Goal: Connect with others: Connect with others

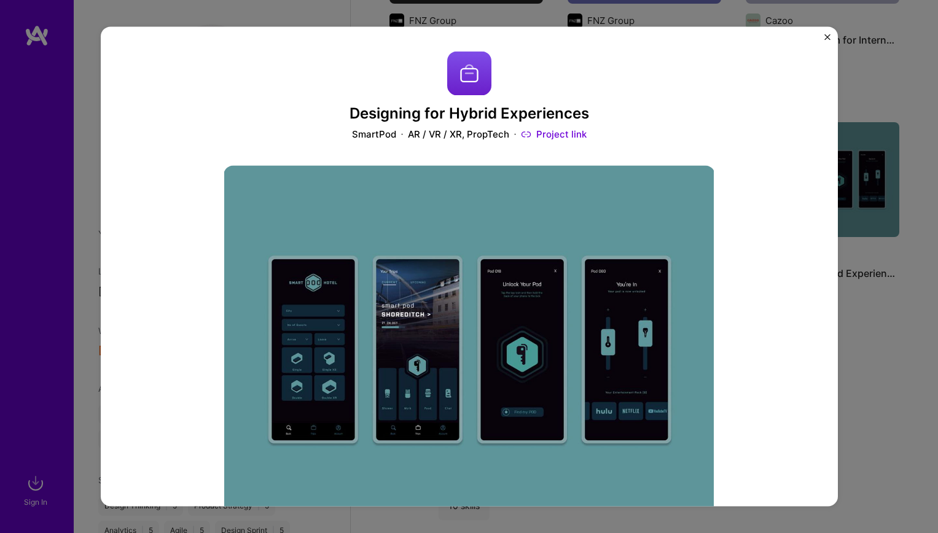
scroll to position [711, 0]
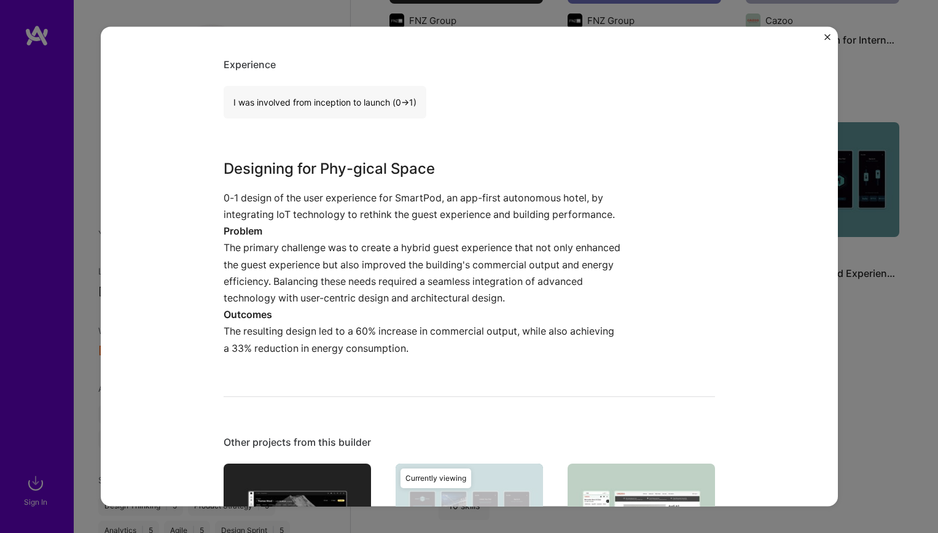
click at [878, 80] on div "Designing for Hybrid Experiences SmartPod AR / VR / XR, PropTech Project link R…" at bounding box center [469, 266] width 938 height 533
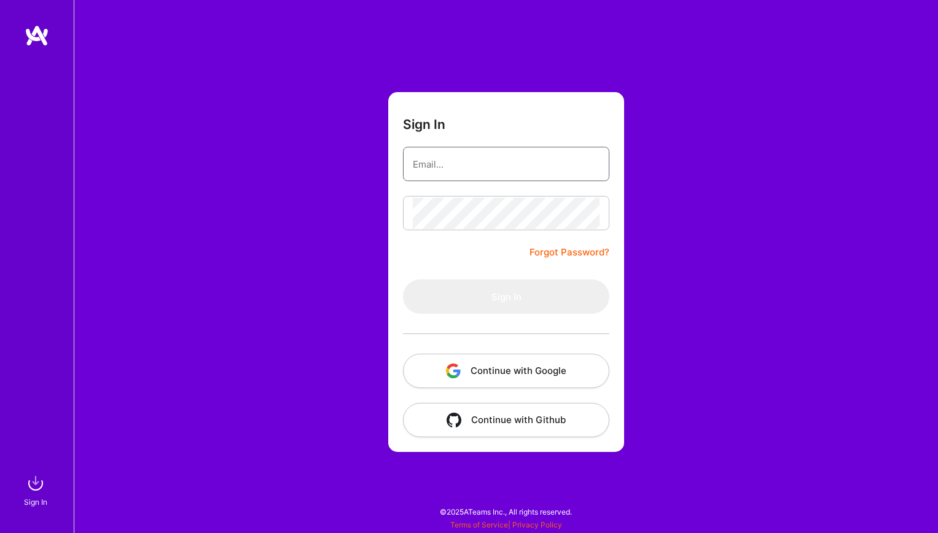
click at [468, 167] on input "email" at bounding box center [506, 164] width 187 height 31
type input "[EMAIL_ADDRESS][DOMAIN_NAME]"
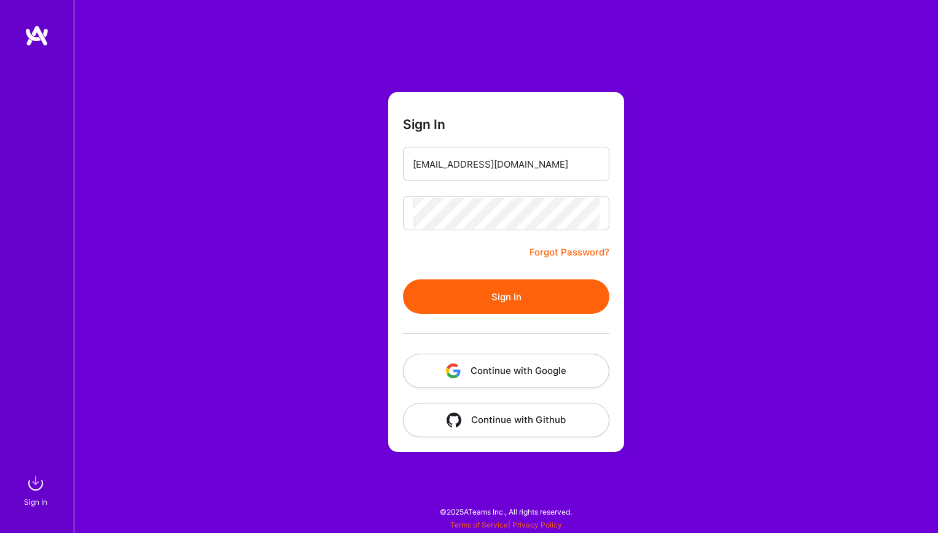
click at [499, 290] on button "Sign In" at bounding box center [506, 296] width 206 height 34
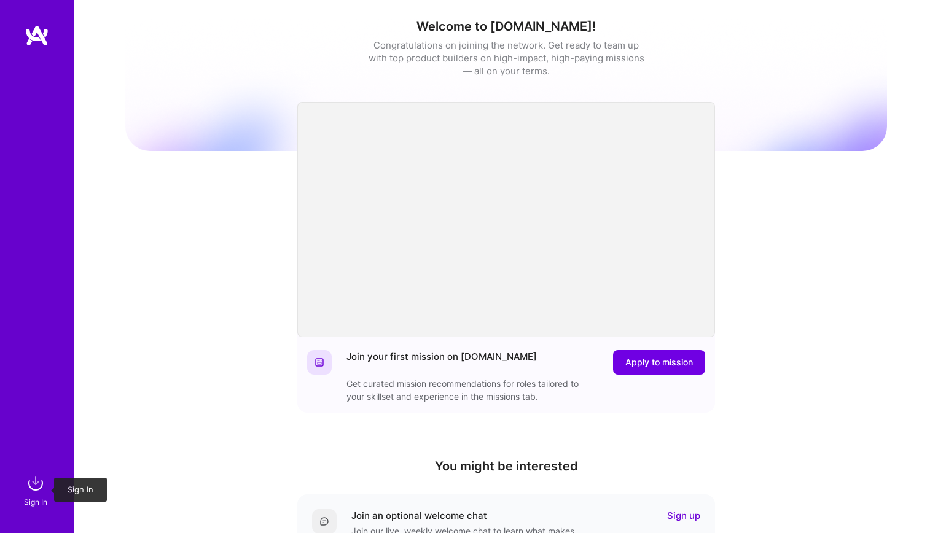
click at [42, 478] on img at bounding box center [35, 483] width 25 height 25
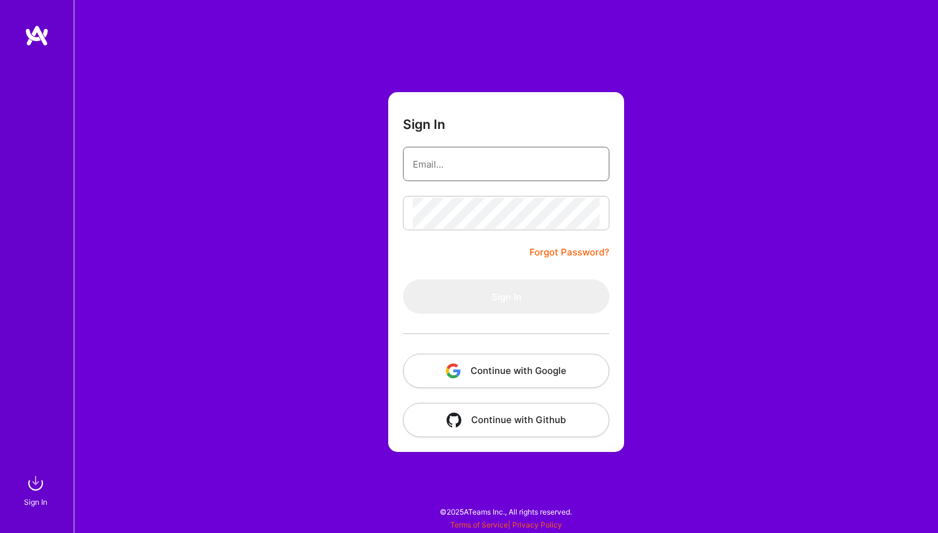
click at [442, 163] on input "email" at bounding box center [506, 164] width 187 height 31
type input "[EMAIL_ADDRESS][DOMAIN_NAME]"
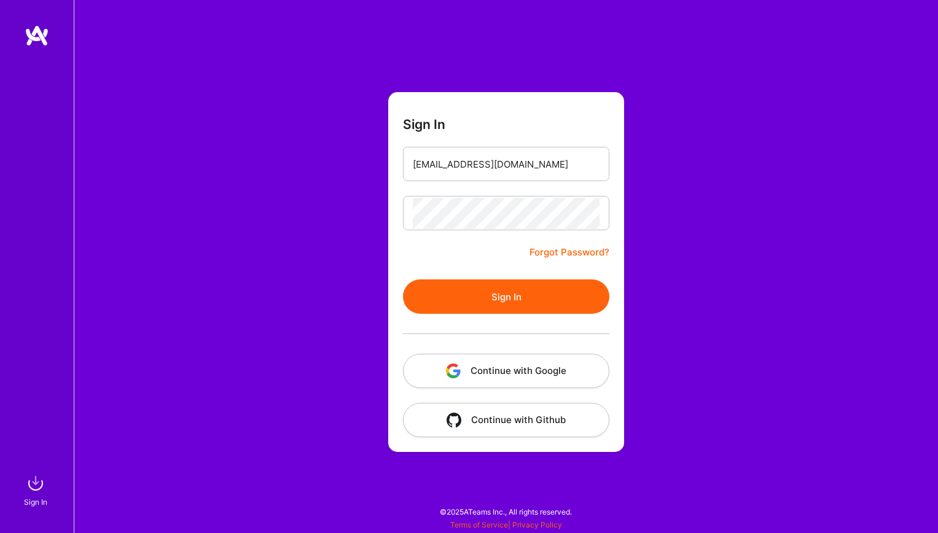
click at [475, 288] on button "Sign In" at bounding box center [506, 296] width 206 height 34
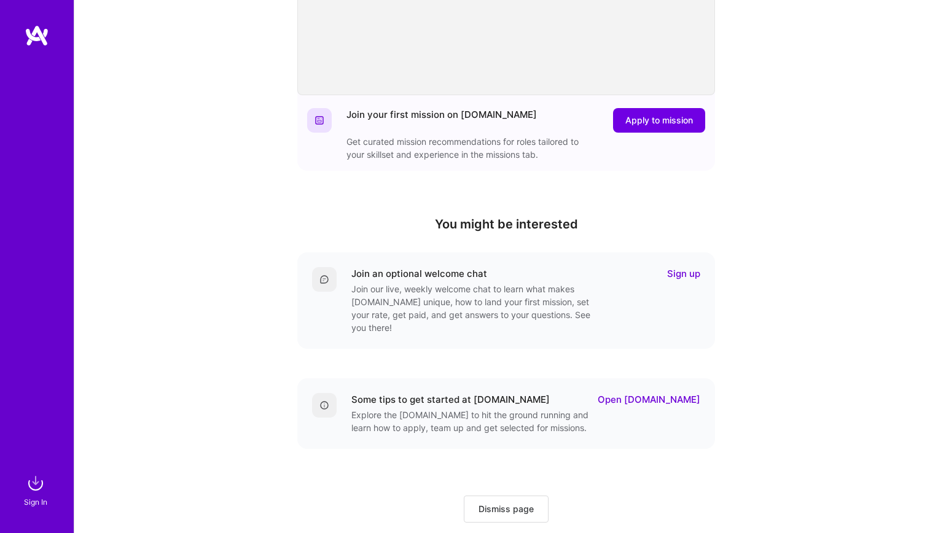
scroll to position [226, 0]
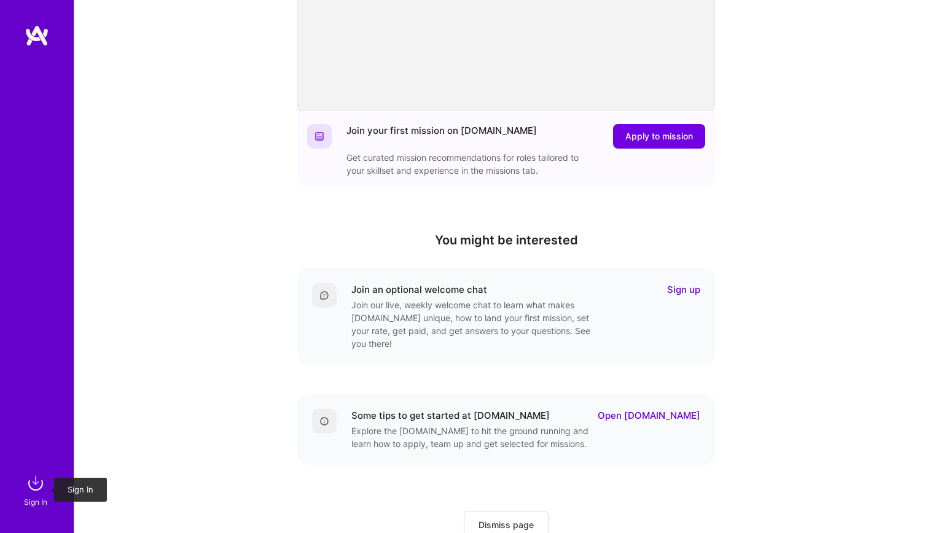
click at [37, 485] on img at bounding box center [35, 483] width 25 height 25
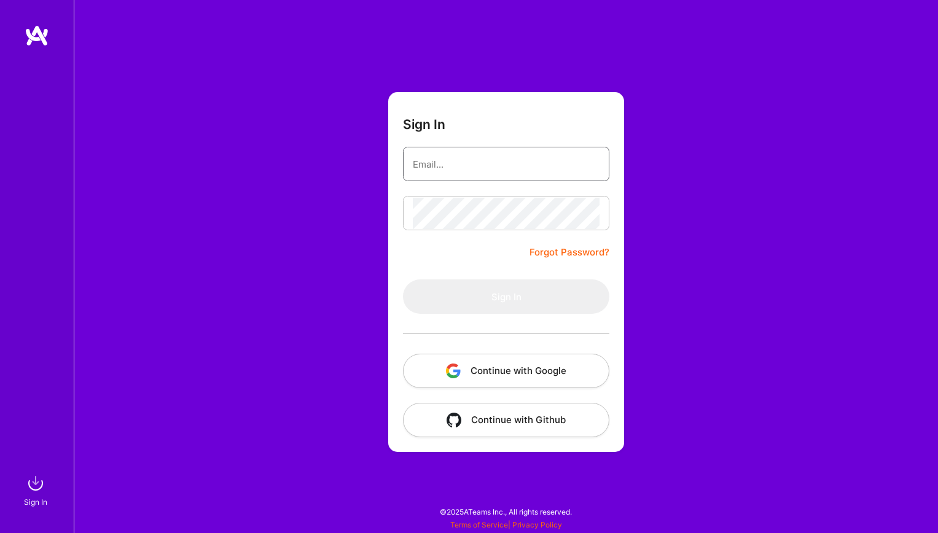
click at [447, 150] on input "email" at bounding box center [506, 164] width 187 height 31
type input "[EMAIL_ADDRESS][DOMAIN_NAME]"
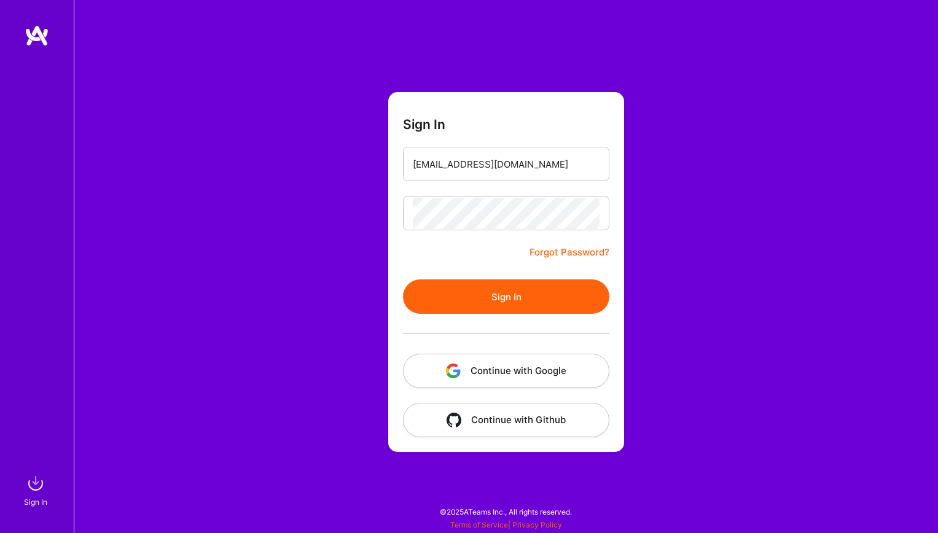
click at [489, 299] on button "Sign In" at bounding box center [506, 296] width 206 height 34
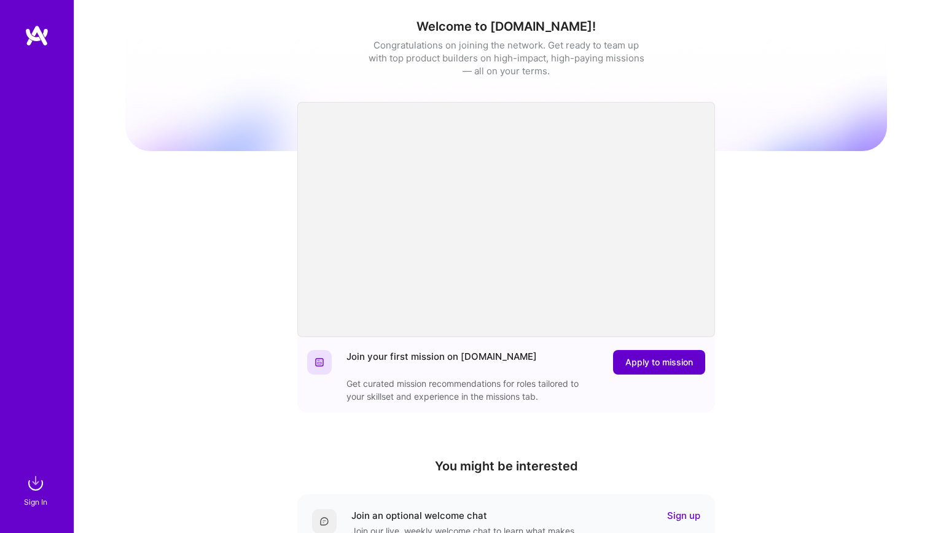
click at [676, 367] on span "Apply to mission" at bounding box center [659, 362] width 68 height 12
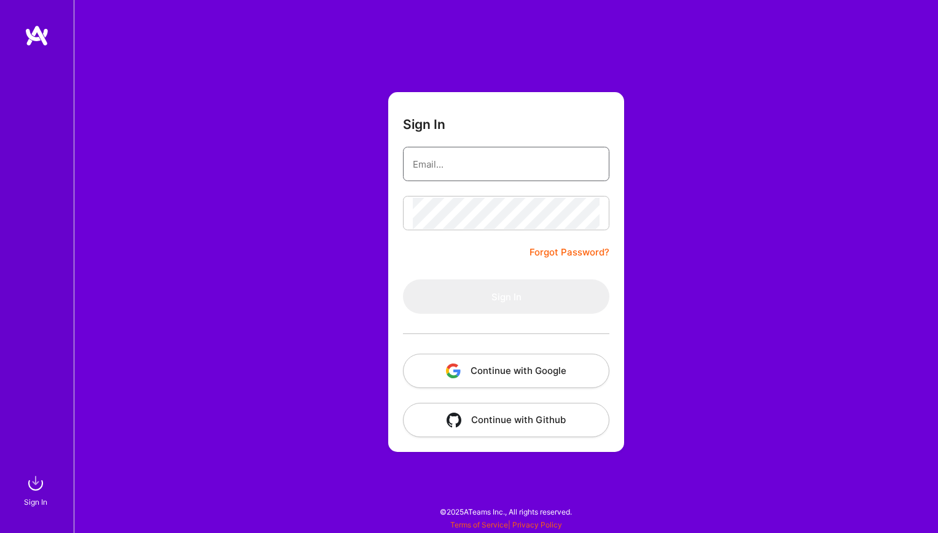
click at [532, 177] on input "email" at bounding box center [506, 164] width 187 height 31
type input "[EMAIL_ADDRESS][DOMAIN_NAME]"
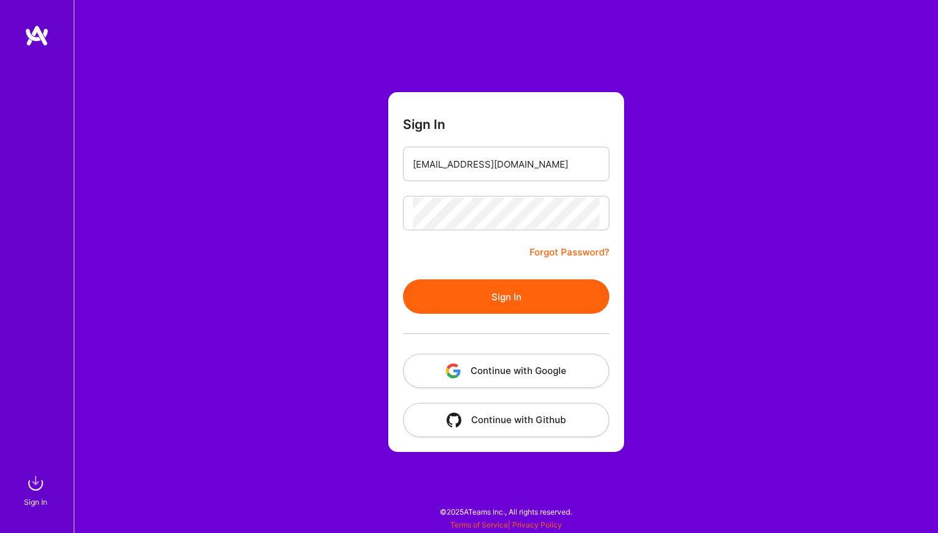
click at [502, 291] on button "Sign In" at bounding box center [506, 296] width 206 height 34
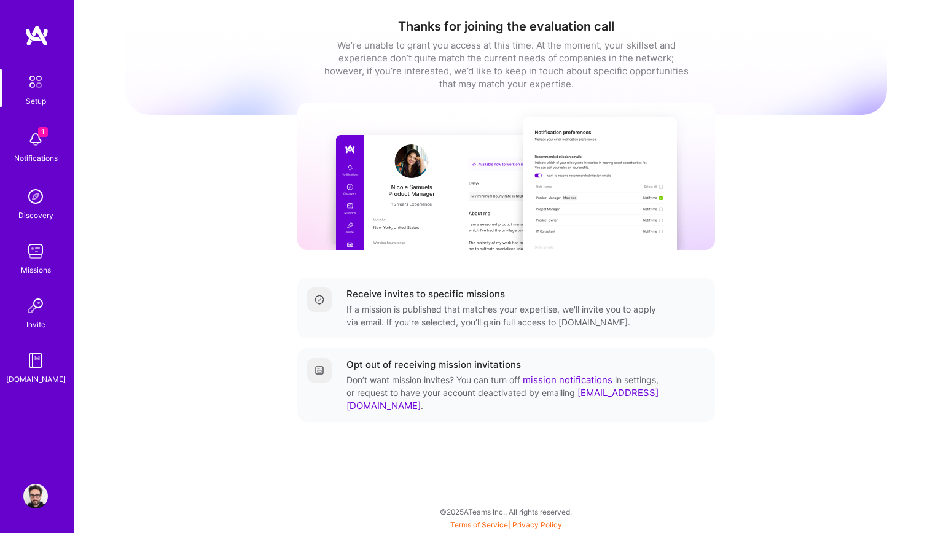
click at [41, 140] on img at bounding box center [35, 139] width 25 height 25
click at [39, 190] on img at bounding box center [35, 196] width 25 height 25
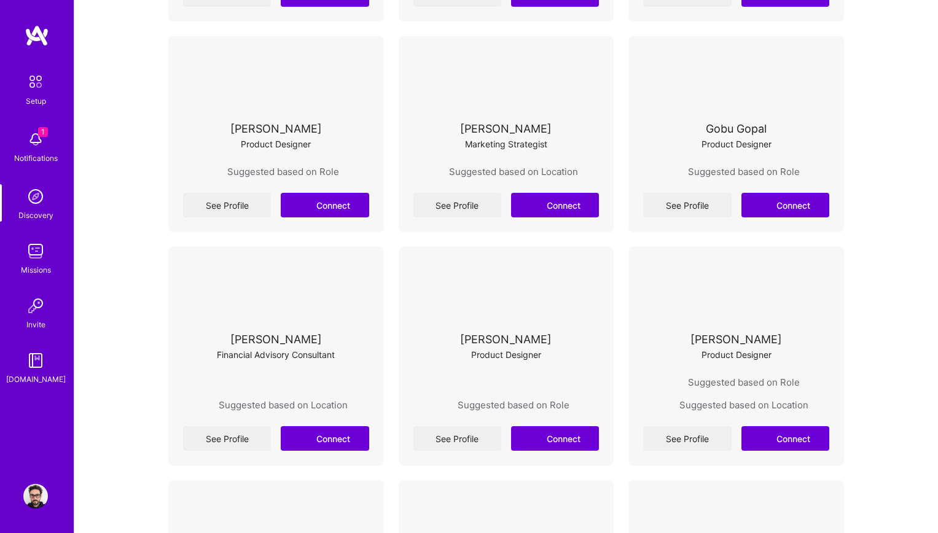
scroll to position [479, 0]
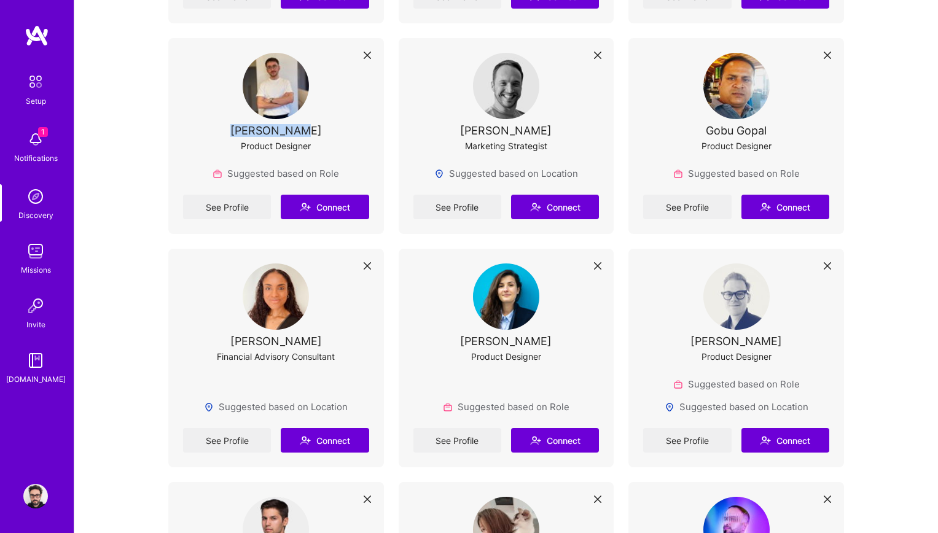
drag, startPoint x: 250, startPoint y: 130, endPoint x: 310, endPoint y: 130, distance: 59.6
click at [310, 130] on div "[PERSON_NAME] Product Designer" at bounding box center [276, 110] width 186 height 114
copy div "[PERSON_NAME]"
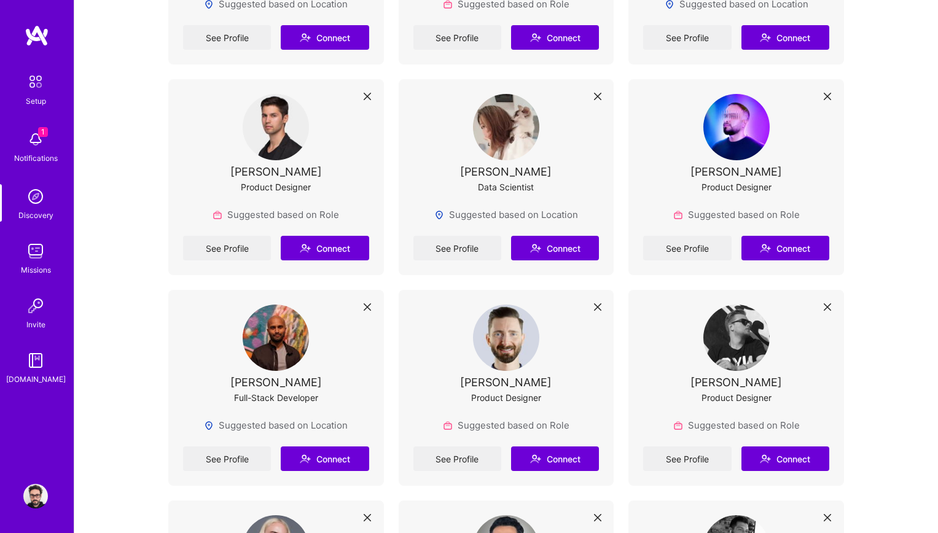
scroll to position [884, 0]
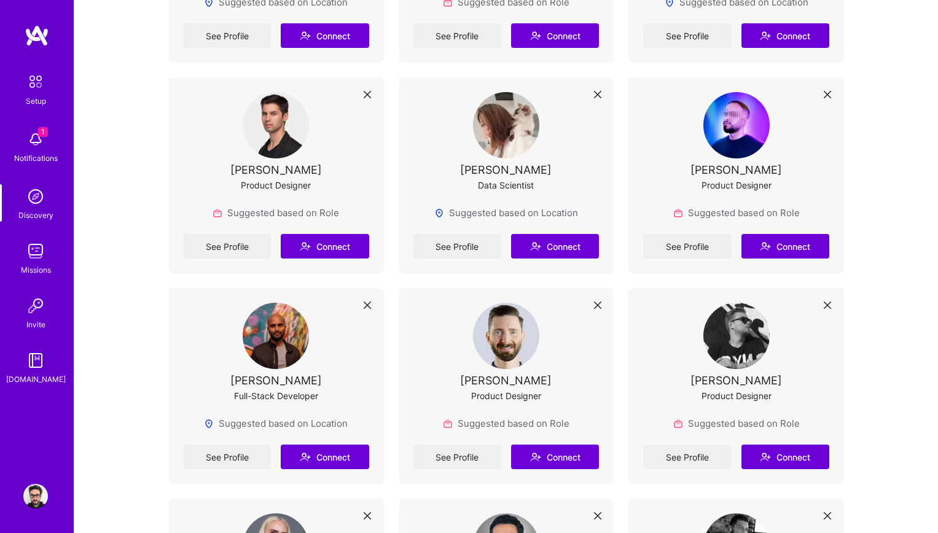
click at [40, 492] on img at bounding box center [35, 496] width 25 height 25
